Goal: Find specific page/section: Find specific page/section

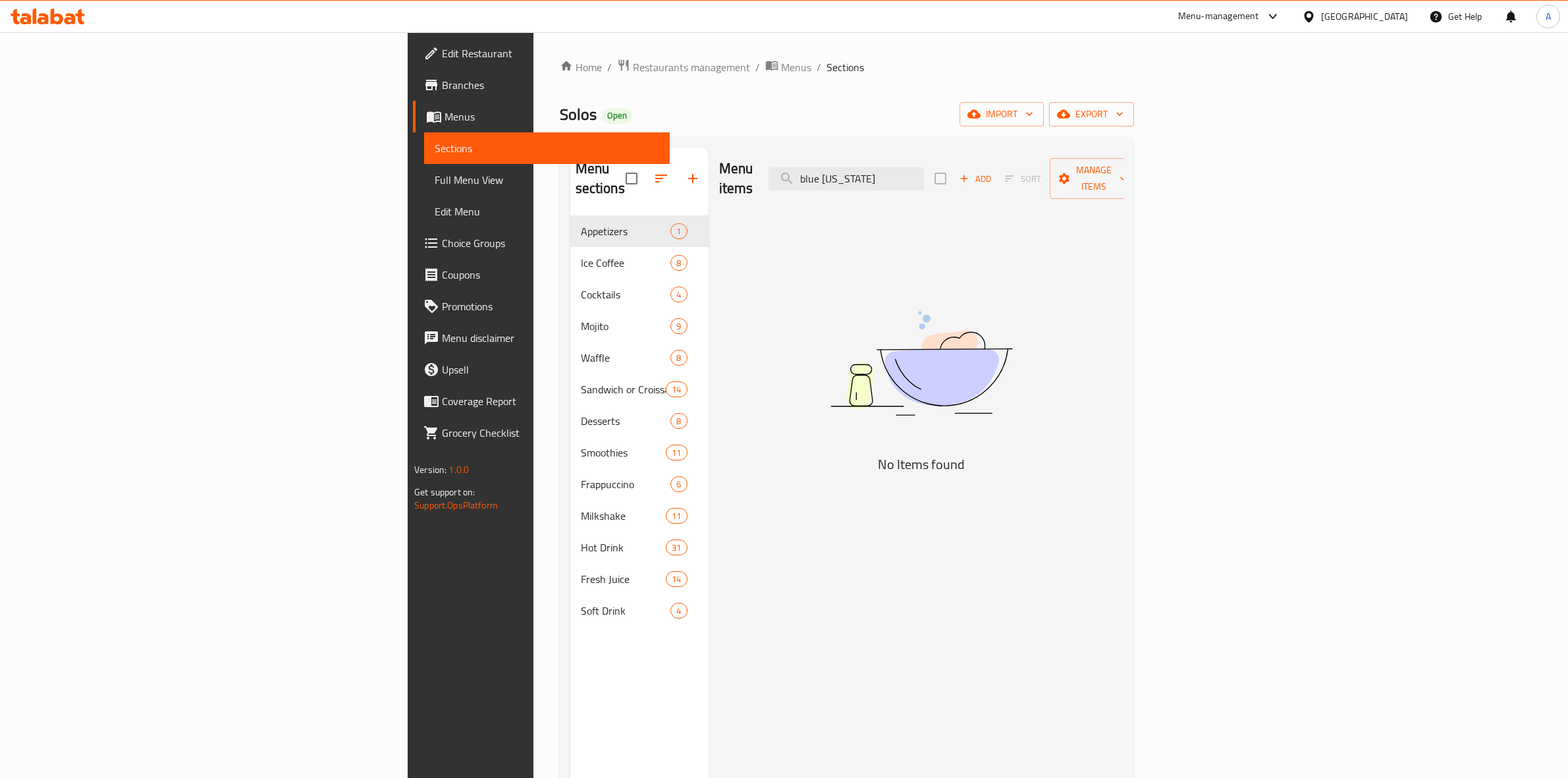
scroll to position [185, 0]
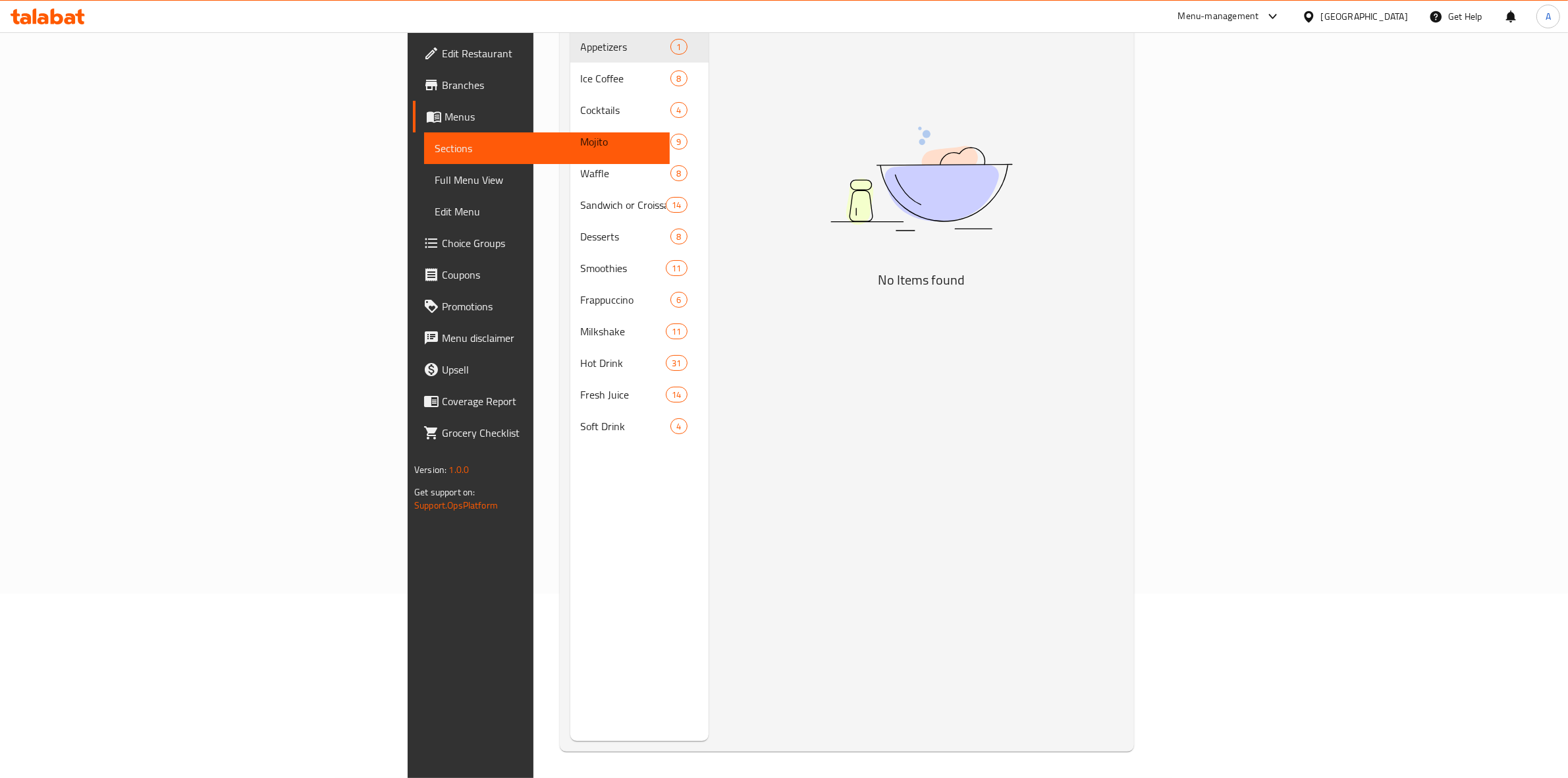
click at [1390, 11] on div "Egypt" at bounding box center [1363, 16] width 87 height 15
click at [1292, 340] on div "[GEOGRAPHIC_DATA]" at bounding box center [1265, 347] width 87 height 15
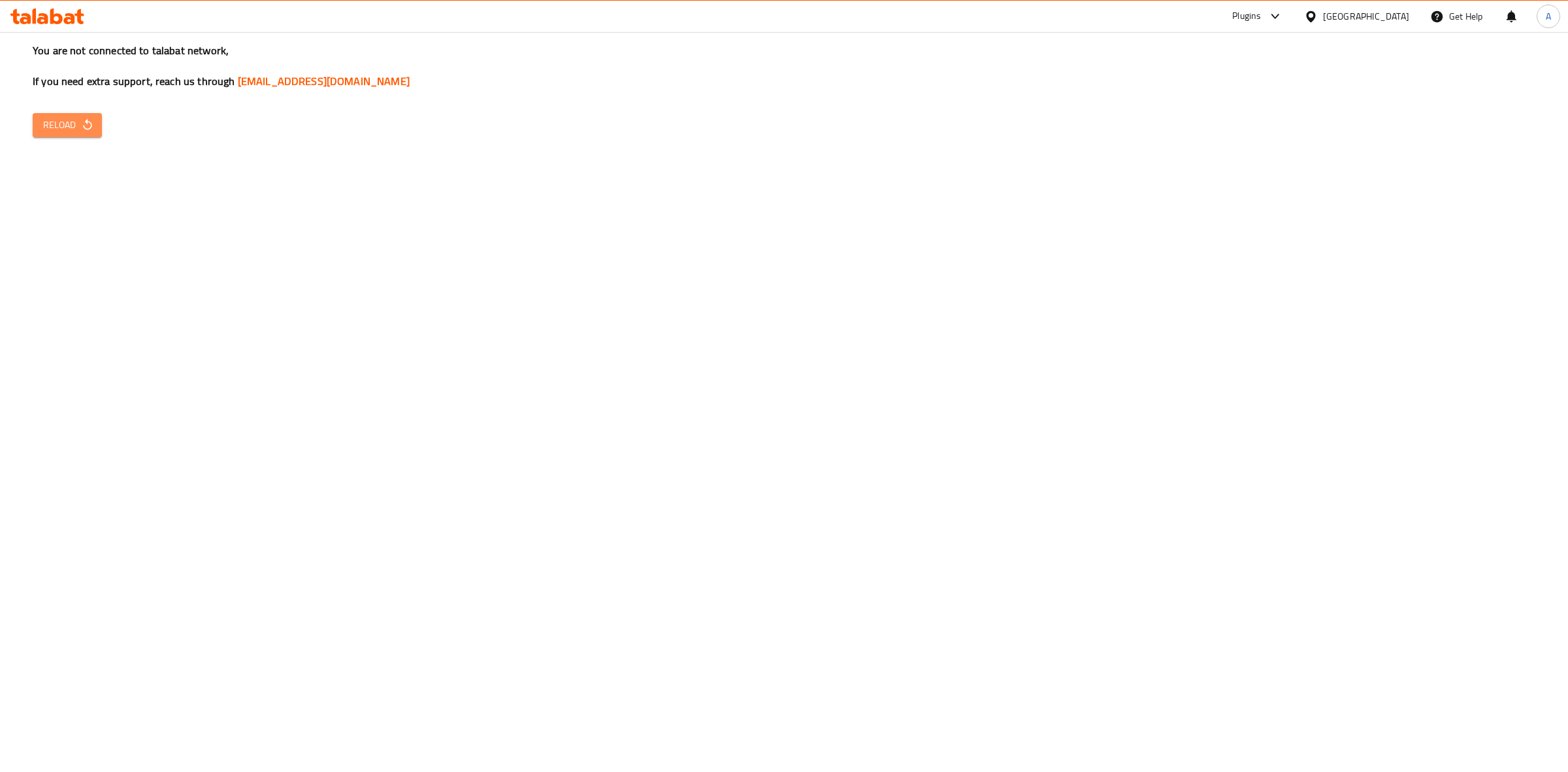
click at [90, 129] on icon "button" at bounding box center [87, 124] width 13 height 13
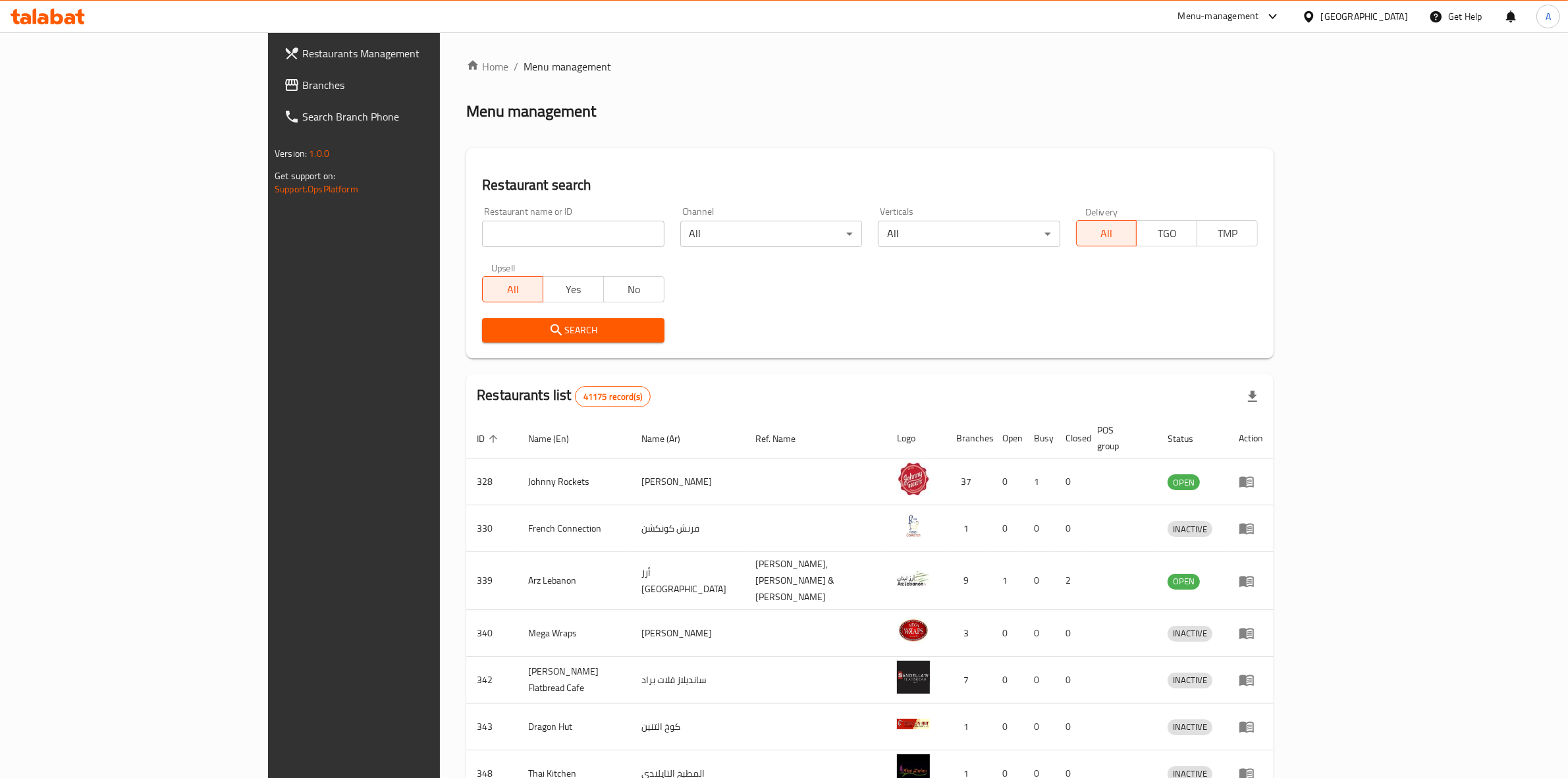
click at [482, 232] on input "search" at bounding box center [573, 234] width 182 height 26
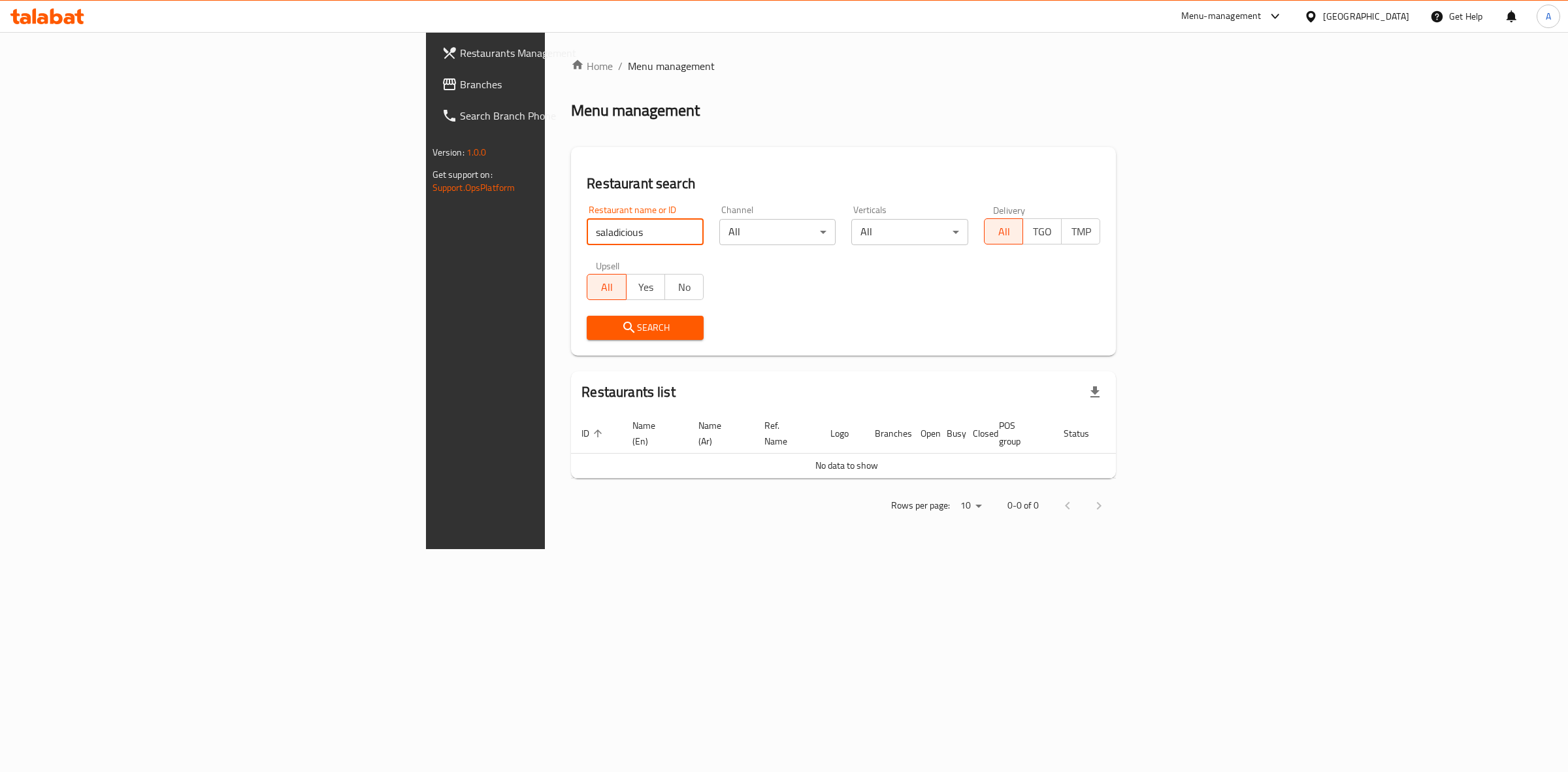
type input "saladicious"
click button "Search" at bounding box center [645, 328] width 117 height 24
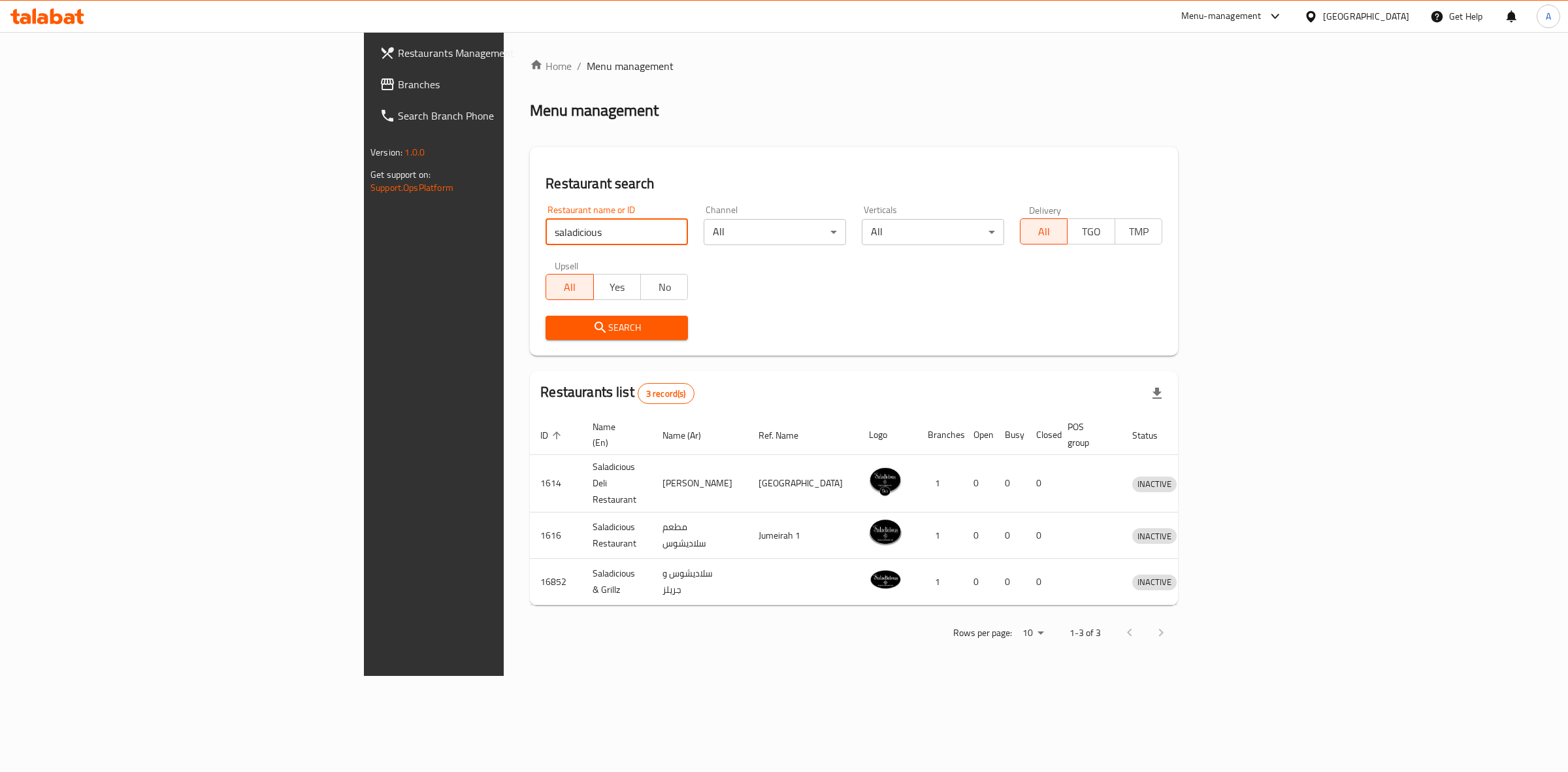
click at [1238, 15] on div "Menu-management" at bounding box center [1221, 17] width 80 height 16
click at [1165, 201] on div "Restaurant-Management" at bounding box center [1152, 205] width 103 height 15
